Goal: Task Accomplishment & Management: Manage account settings

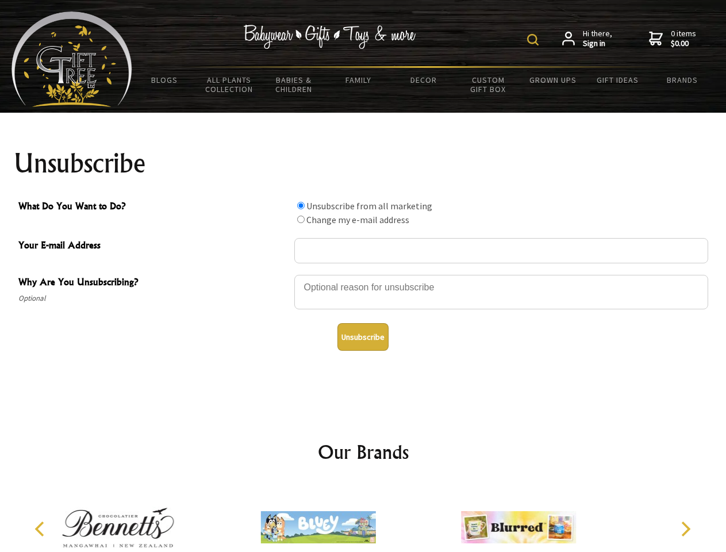
click at [534, 40] on img at bounding box center [532, 39] width 11 height 11
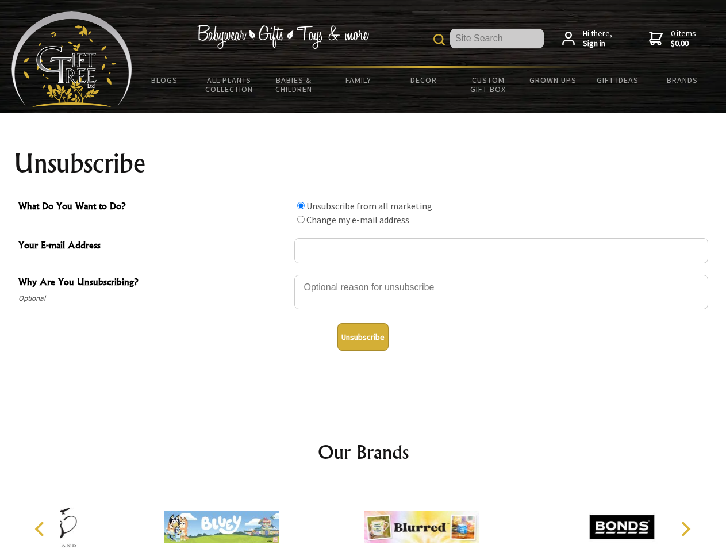
click at [363, 274] on div at bounding box center [501, 294] width 414 height 40
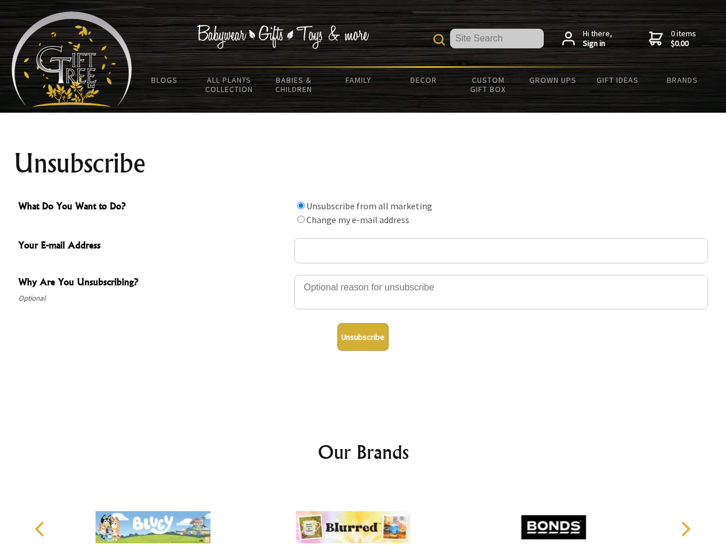
click at [301, 205] on input "What Do You Want to Do?" at bounding box center [300, 205] width 7 height 7
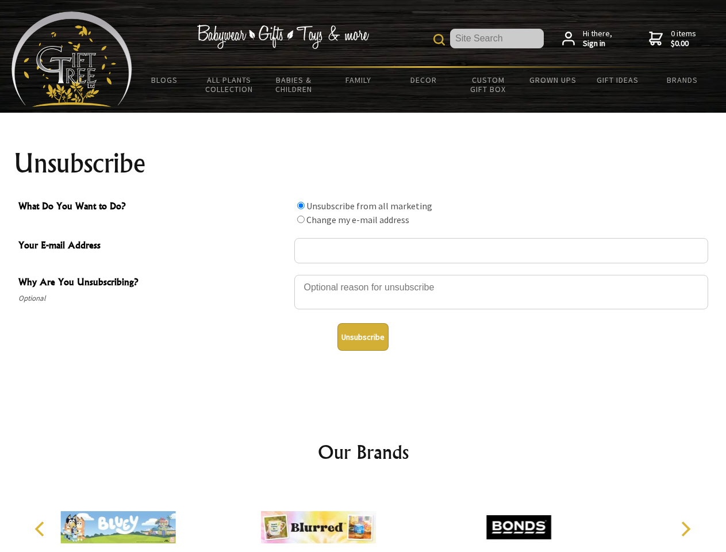
click at [301, 219] on input "What Do You Want to Do?" at bounding box center [300, 219] width 7 height 7
radio input "true"
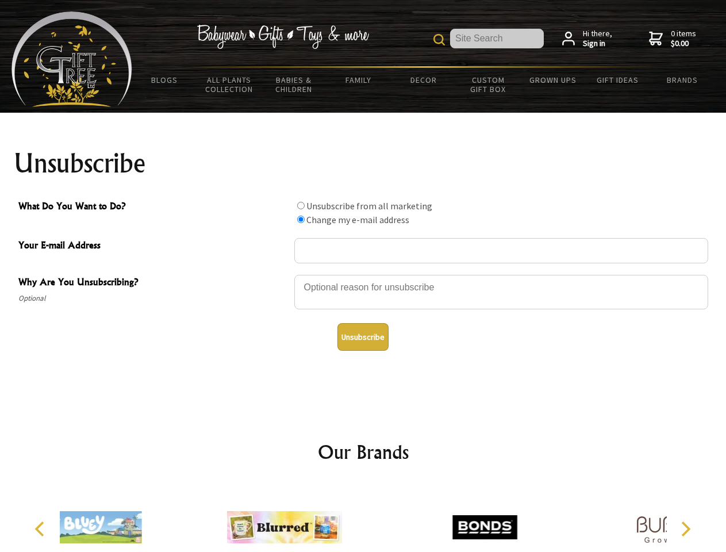
click at [363, 337] on button "Unsubscribe" at bounding box center [362, 337] width 51 height 28
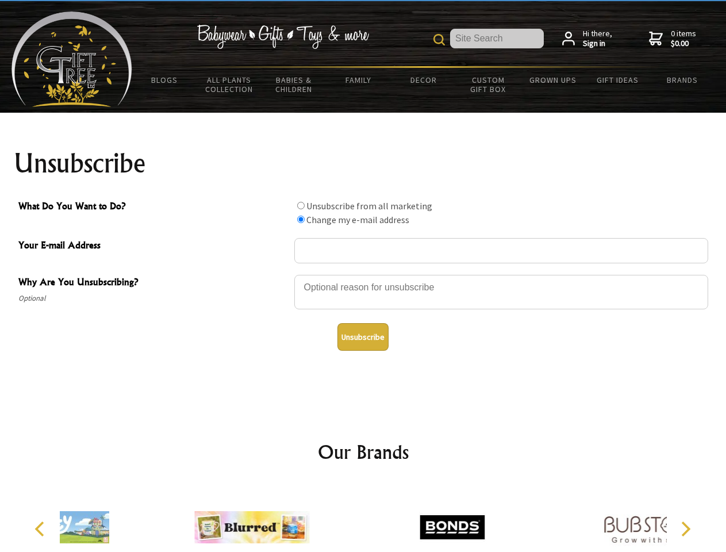
click at [363, 518] on div at bounding box center [452, 529] width 200 height 90
click at [41, 529] on icon "Previous" at bounding box center [40, 528] width 15 height 15
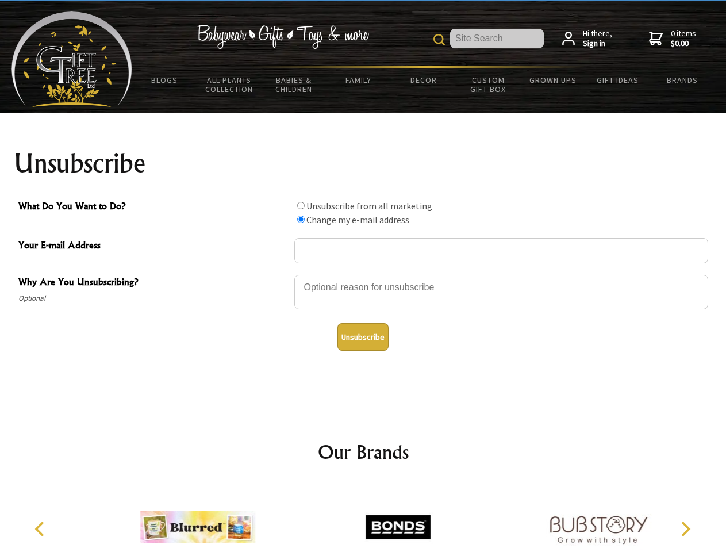
click at [685, 529] on icon "Next" at bounding box center [684, 528] width 15 height 15
